Goal: Task Accomplishment & Management: Use online tool/utility

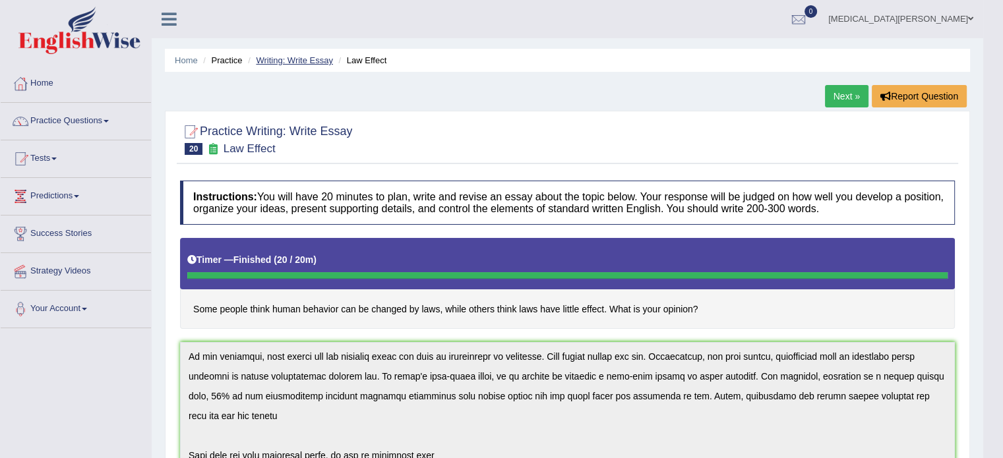
click at [293, 59] on link "Writing: Write Essay" at bounding box center [294, 60] width 77 height 10
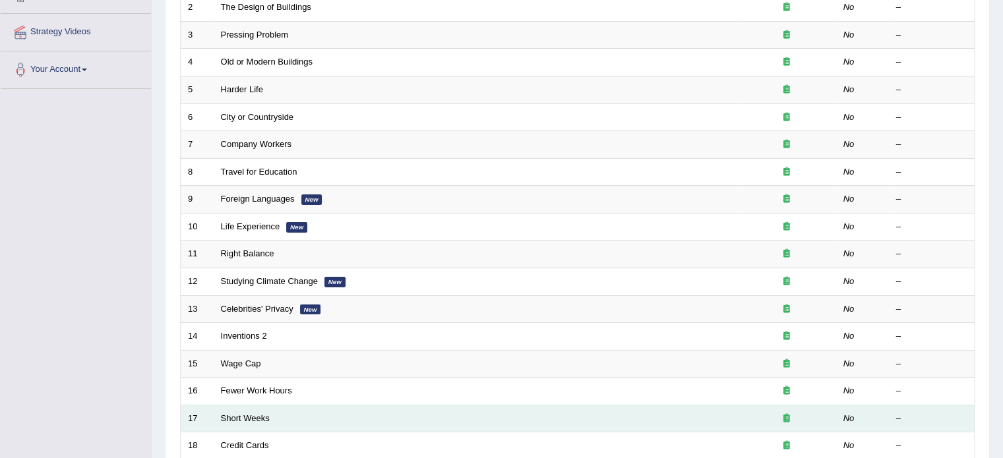
scroll to position [411, 0]
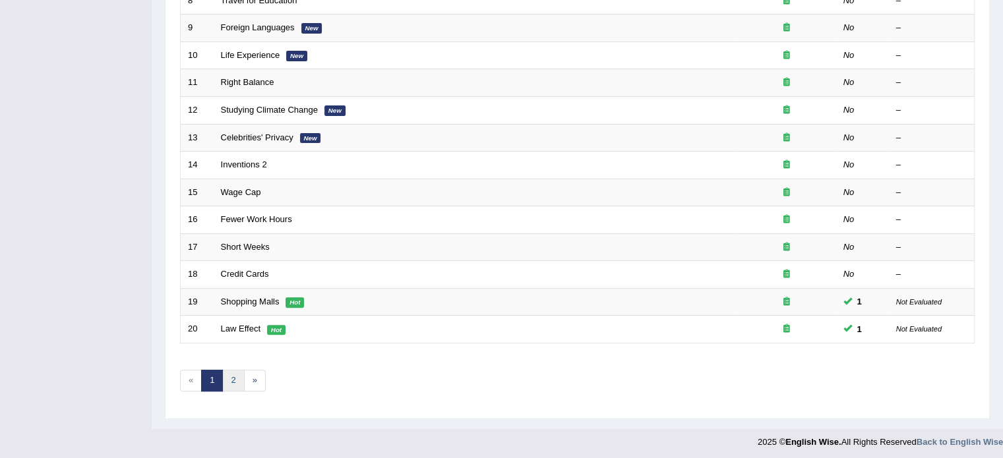
click at [230, 379] on link "2" at bounding box center [233, 381] width 22 height 22
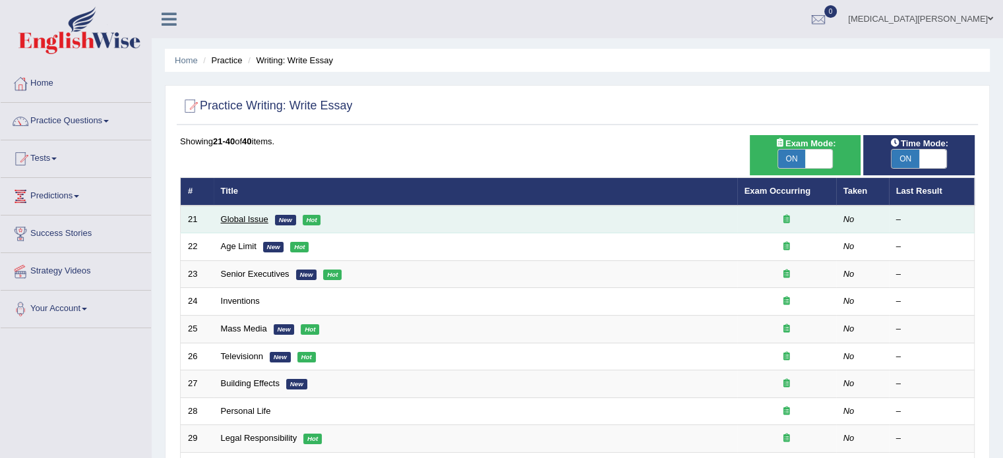
click at [245, 219] on link "Global Issue" at bounding box center [244, 219] width 47 height 10
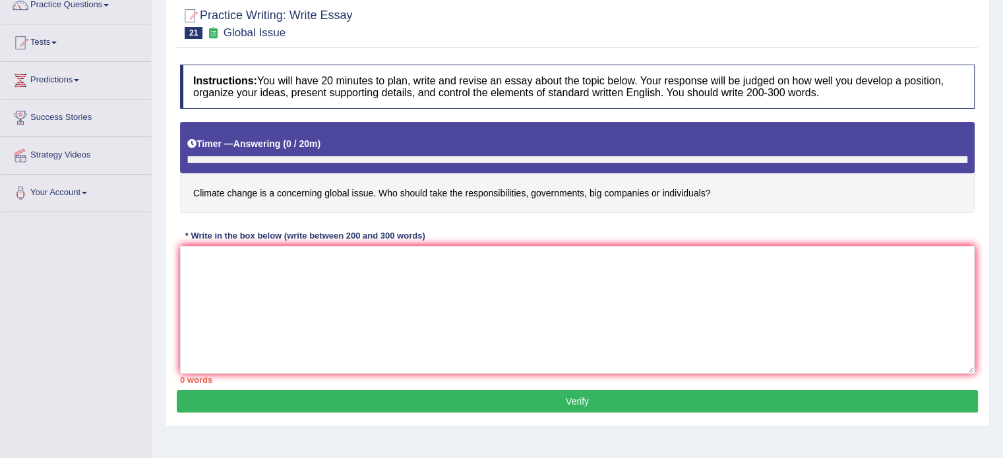
scroll to position [119, 0]
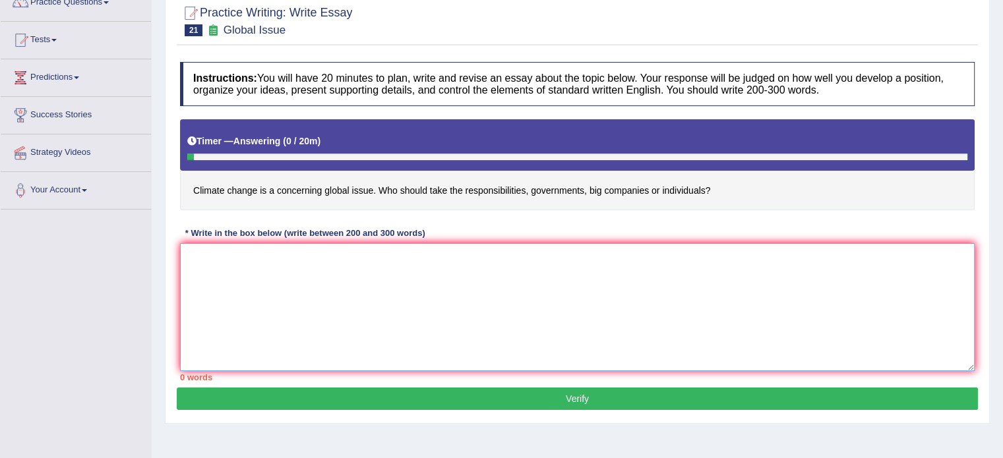
click at [305, 249] on textarea at bounding box center [577, 307] width 795 height 128
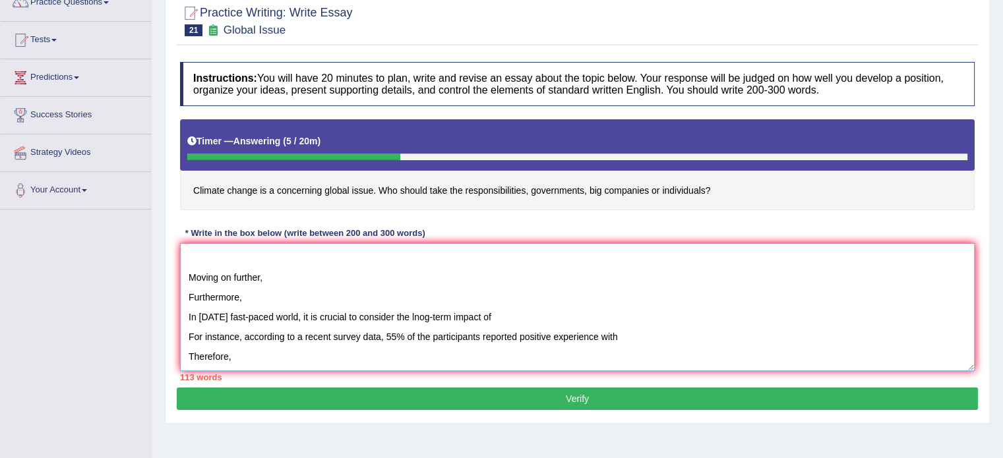
scroll to position [190, 0]
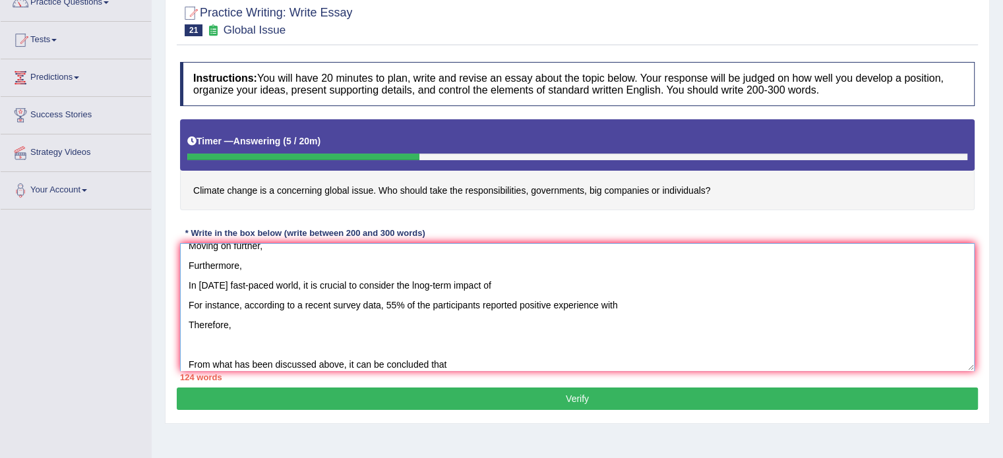
click at [483, 356] on textarea "It has long been a subject of discussion whether climate change is a concerning…" at bounding box center [577, 307] width 795 height 128
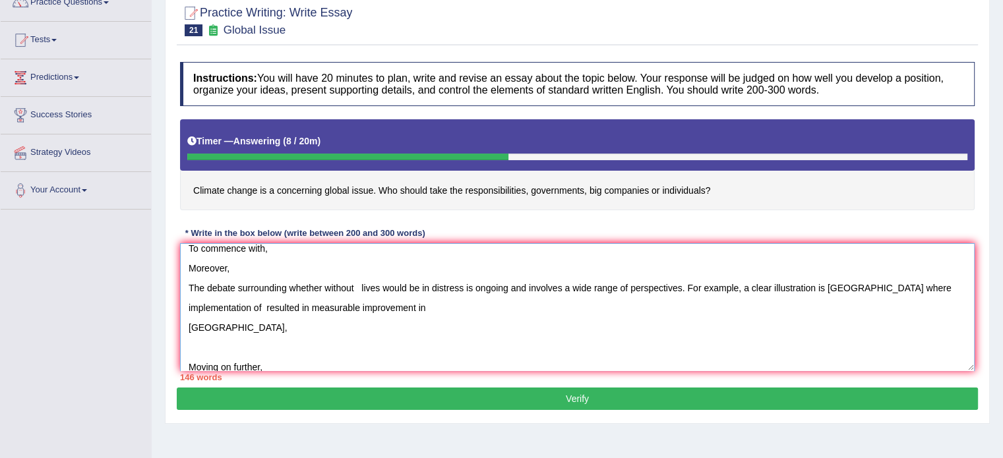
scroll to position [3, 0]
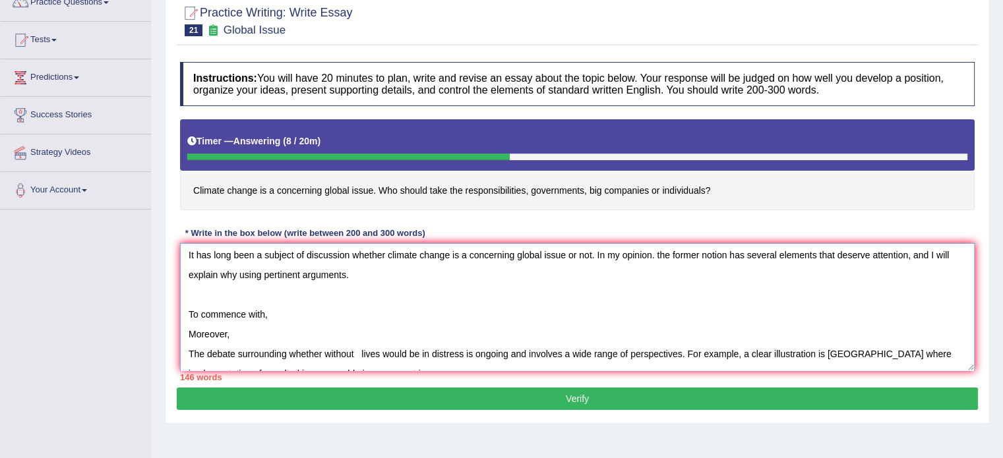
click at [282, 311] on textarea "It has long been a subject of discussion whether climate change is a concerning…" at bounding box center [577, 307] width 795 height 128
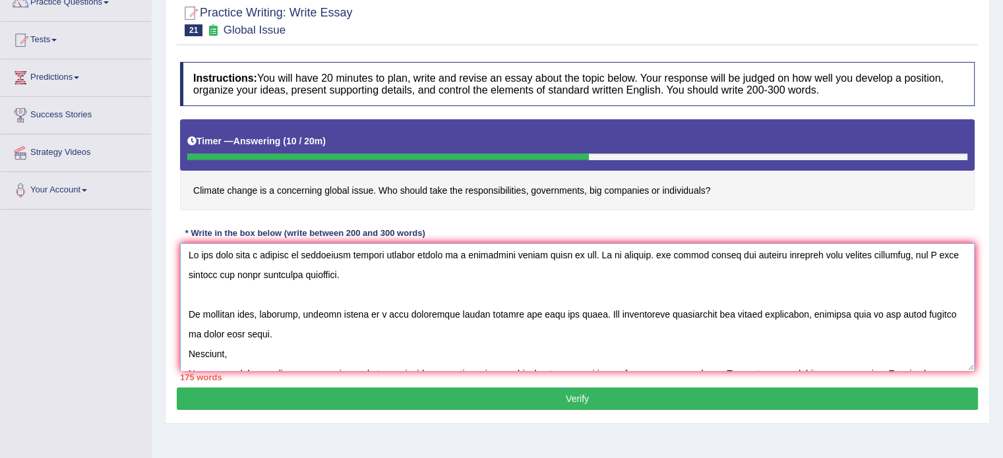
click at [185, 353] on textarea at bounding box center [577, 307] width 795 height 128
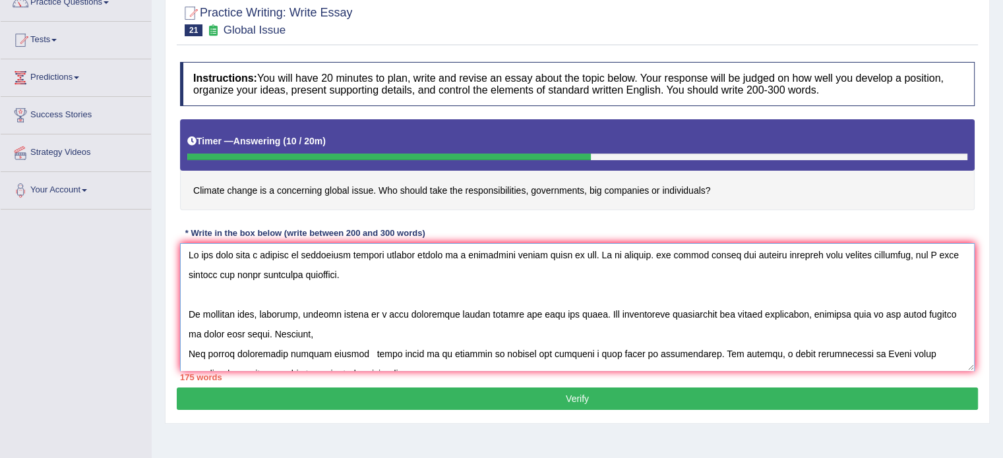
click at [314, 333] on textarea at bounding box center [577, 307] width 795 height 128
click at [468, 332] on textarea at bounding box center [577, 307] width 795 height 128
click at [480, 329] on textarea at bounding box center [577, 307] width 795 height 128
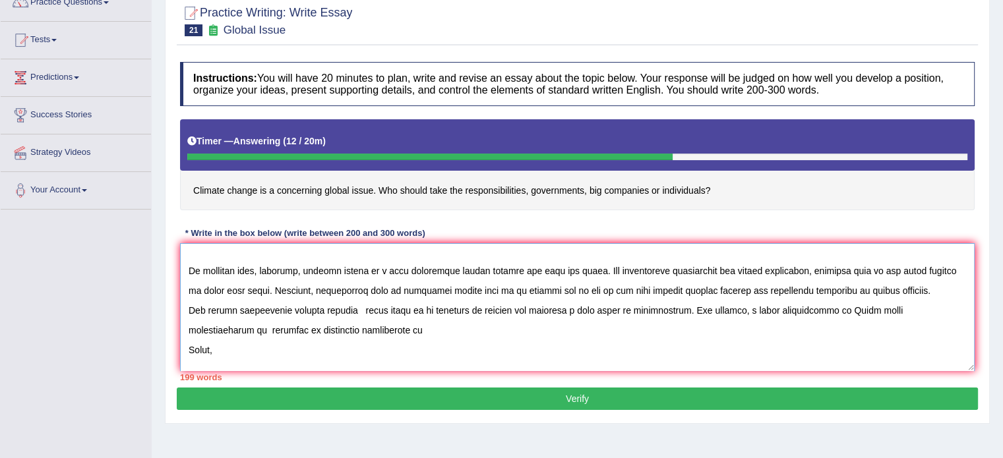
scroll to position [47, 0]
click at [356, 308] on textarea at bounding box center [577, 307] width 795 height 128
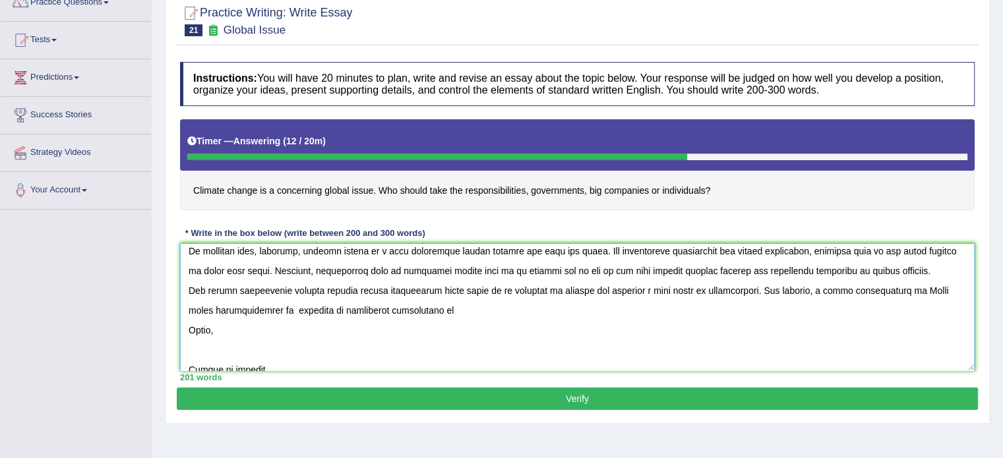
scroll to position [69, 0]
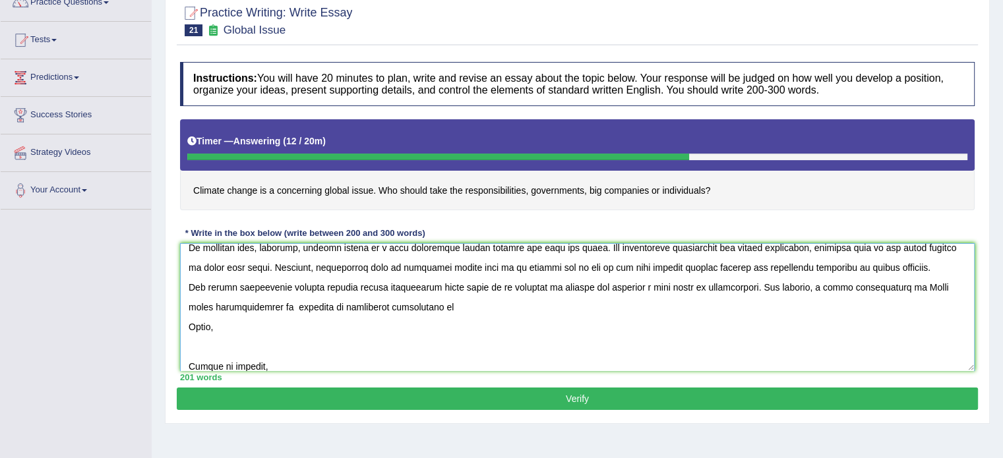
click at [264, 303] on textarea at bounding box center [577, 307] width 795 height 128
click at [501, 302] on textarea at bounding box center [577, 307] width 795 height 128
click at [187, 332] on textarea at bounding box center [577, 307] width 795 height 128
click at [626, 307] on textarea at bounding box center [577, 307] width 795 height 128
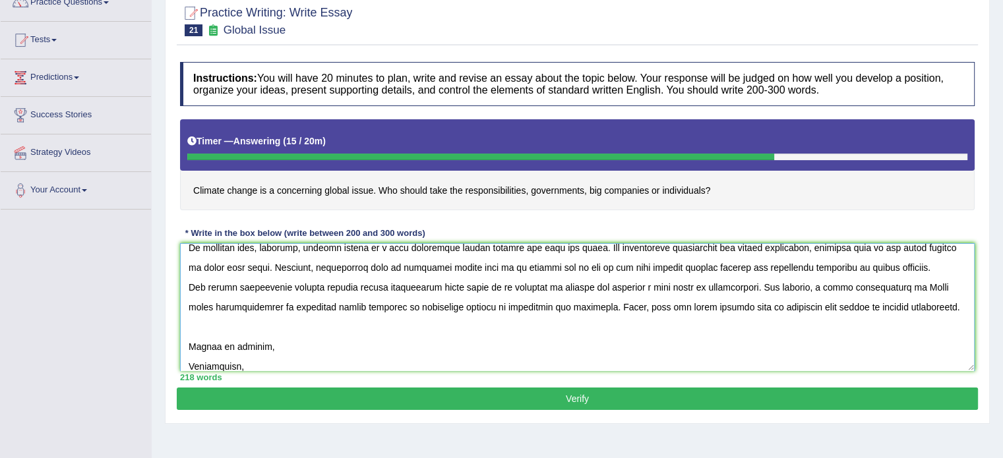
click at [290, 346] on textarea at bounding box center [577, 307] width 795 height 128
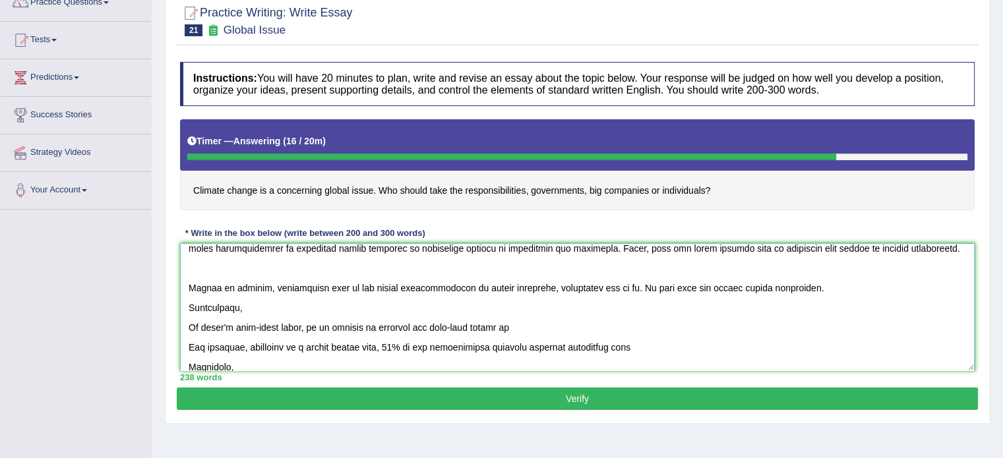
scroll to position [129, 0]
click at [185, 307] on textarea at bounding box center [577, 307] width 795 height 128
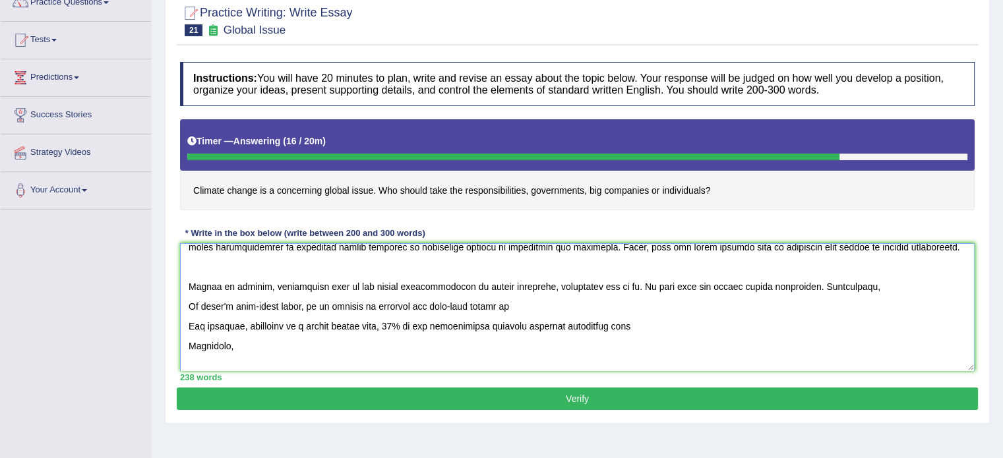
click at [499, 303] on textarea at bounding box center [577, 307] width 795 height 128
click at [422, 307] on textarea at bounding box center [577, 307] width 795 height 128
click at [509, 303] on textarea at bounding box center [577, 307] width 795 height 128
click at [187, 326] on textarea at bounding box center [577, 307] width 795 height 128
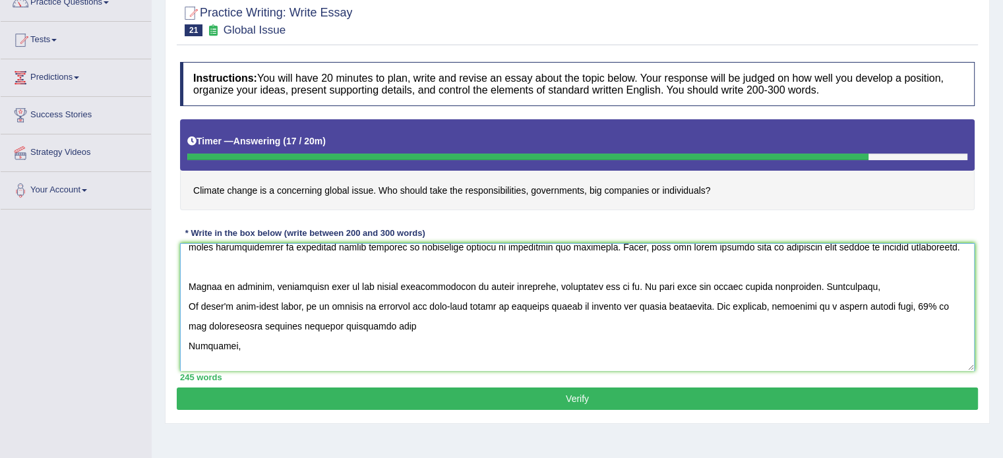
click at [380, 325] on textarea at bounding box center [577, 307] width 795 height 128
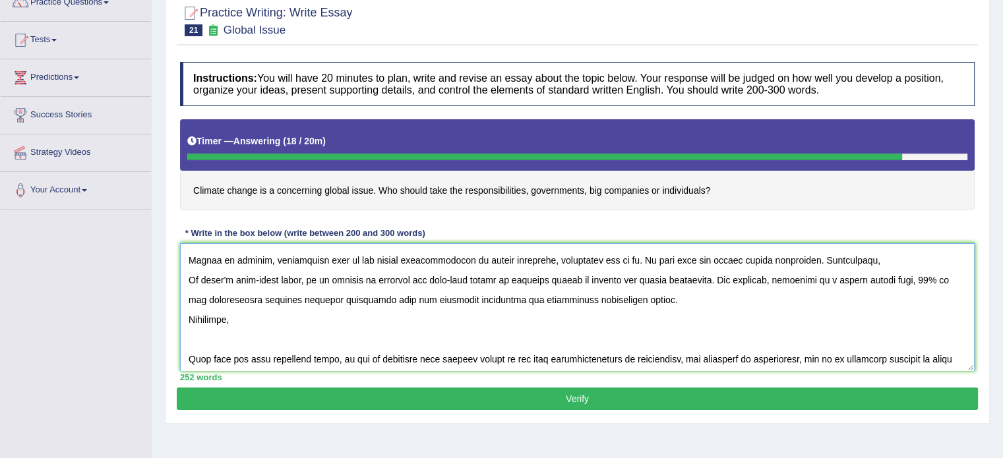
scroll to position [162, 0]
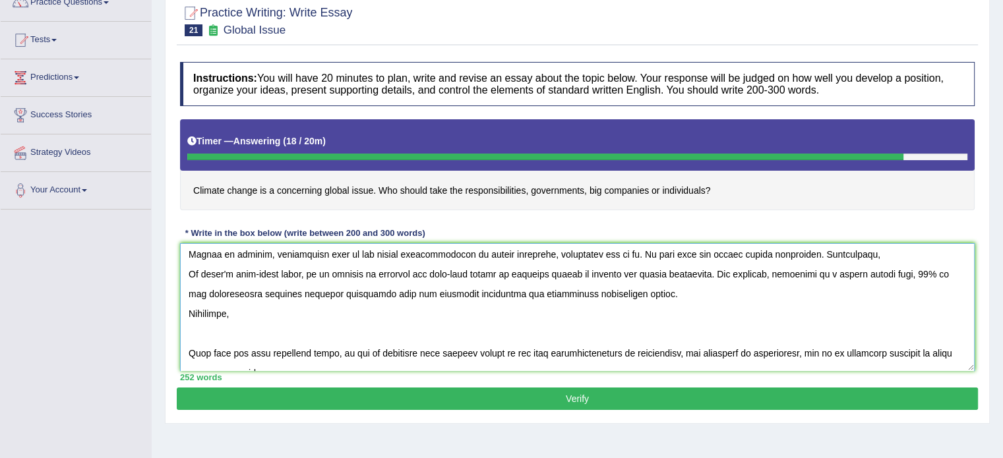
click at [185, 310] on textarea at bounding box center [577, 307] width 795 height 128
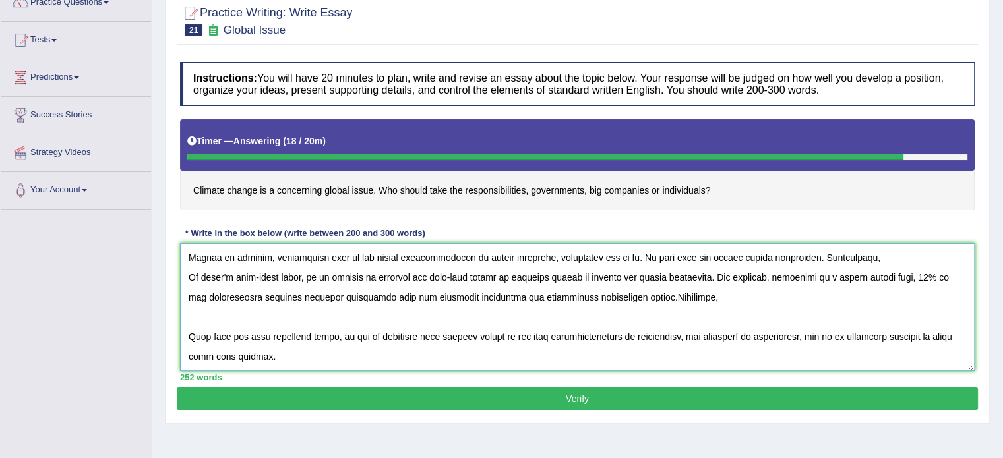
scroll to position [158, 0]
click at [668, 297] on textarea at bounding box center [577, 307] width 795 height 128
click at [187, 280] on textarea at bounding box center [577, 307] width 795 height 128
click at [669, 295] on textarea at bounding box center [577, 307] width 795 height 128
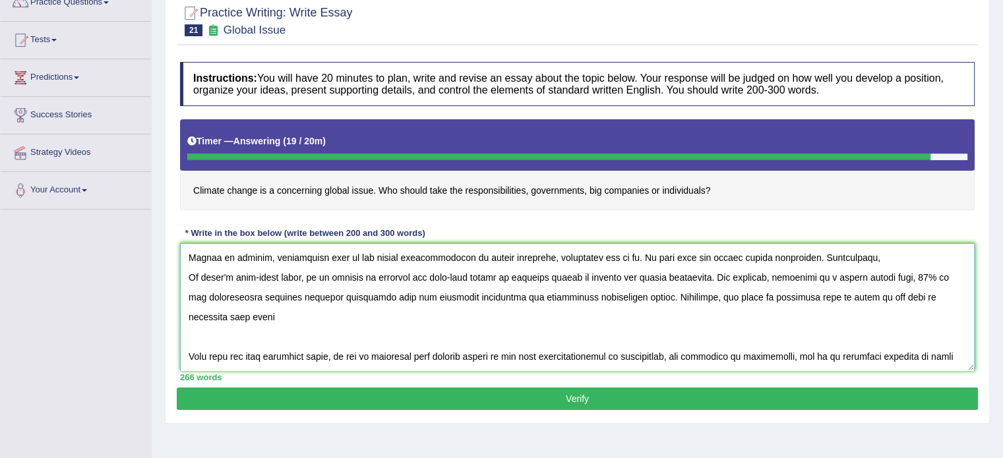
scroll to position [162, 0]
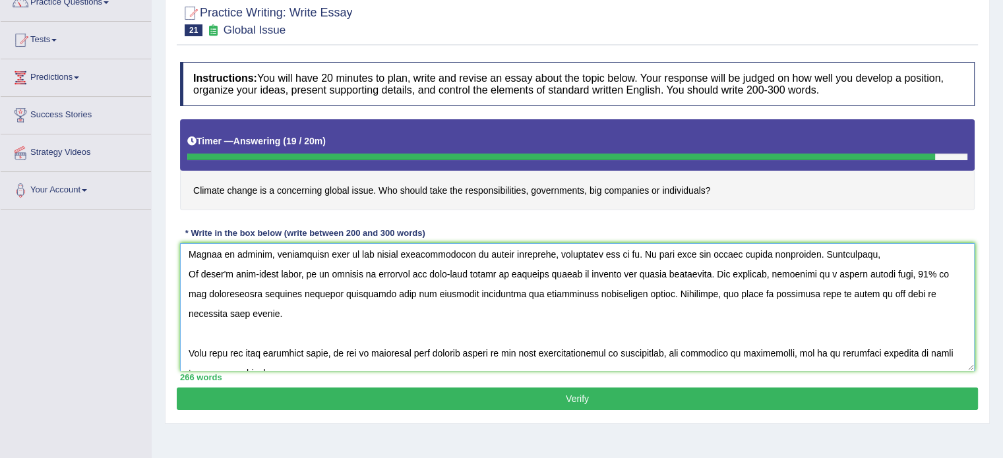
click at [861, 256] on textarea at bounding box center [577, 307] width 795 height 128
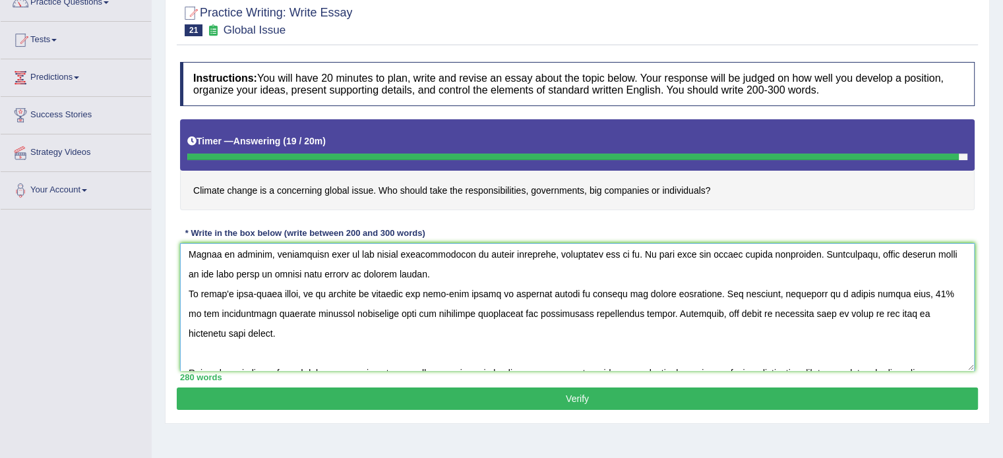
click at [192, 292] on textarea at bounding box center [577, 307] width 795 height 128
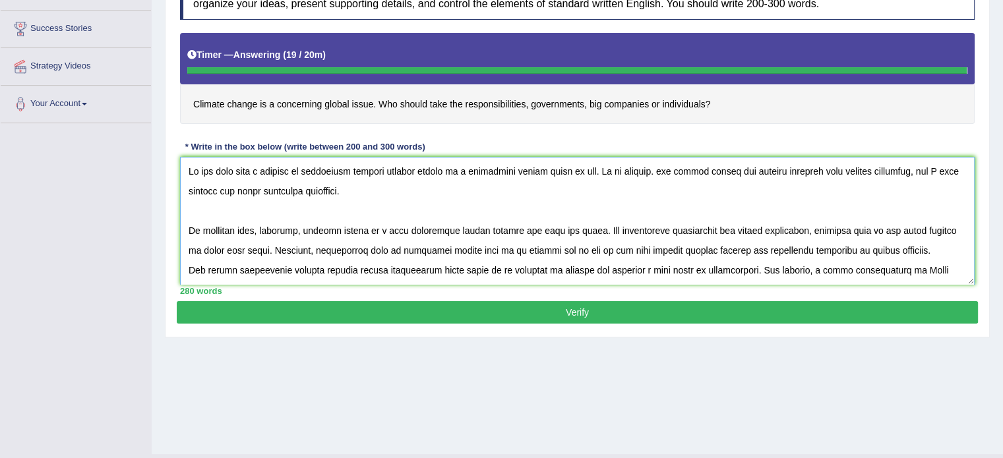
scroll to position [206, 0]
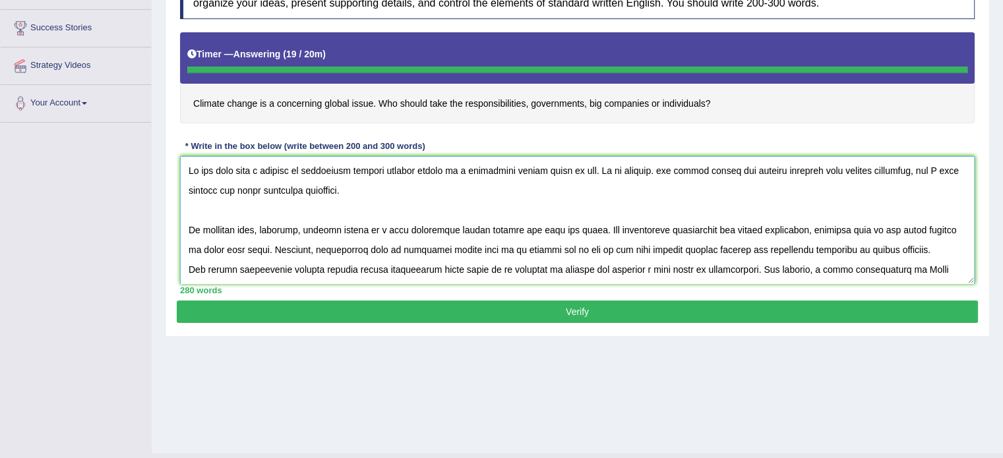
type textarea "It has long been a subject of discussion whether climate change is a concerning…"
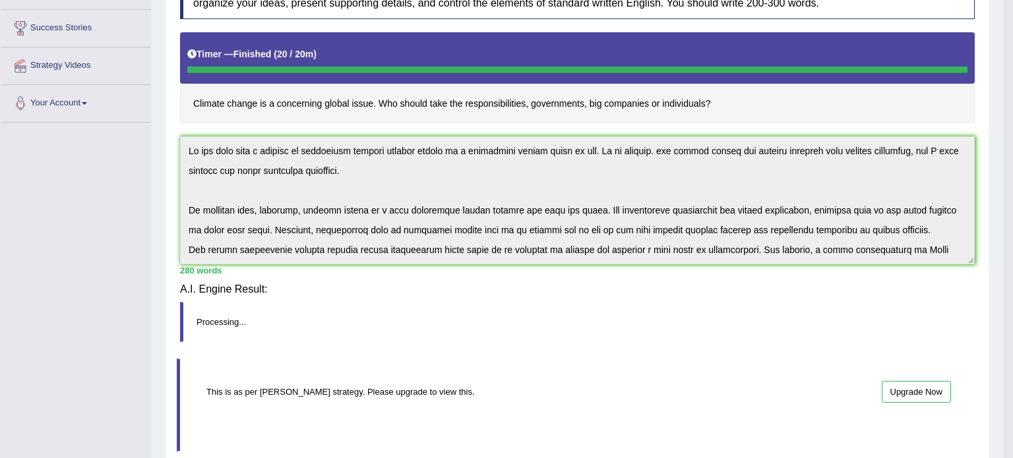
click at [480, 310] on div "Practice Writing: Write Essay 21 Global Issue Instructions: You will have 20 mi…" at bounding box center [577, 224] width 825 height 639
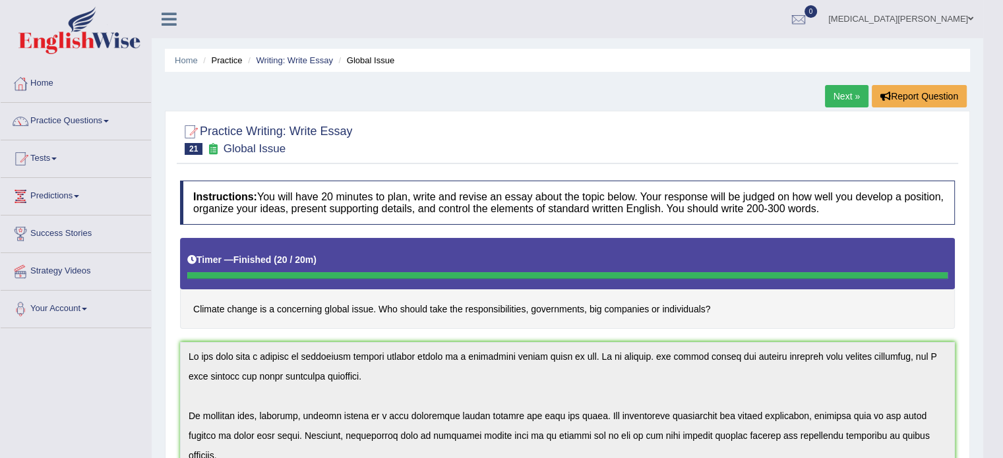
scroll to position [0, 0]
